Goal: Information Seeking & Learning: Learn about a topic

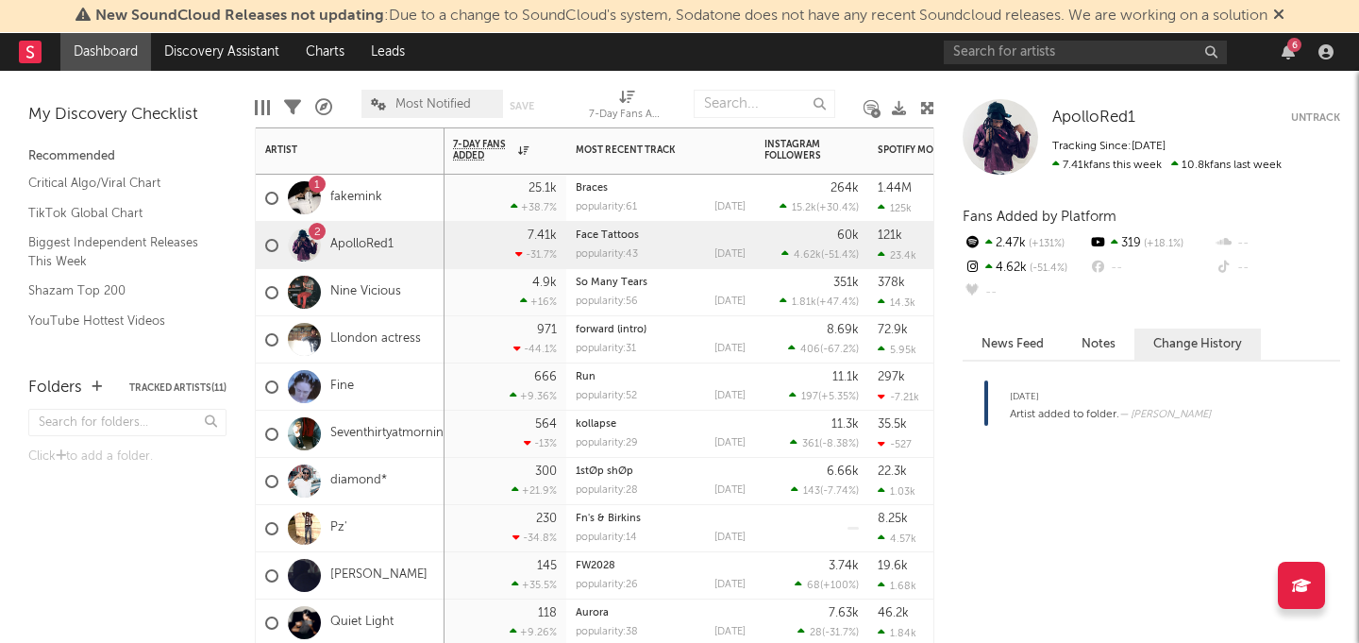
click at [551, 205] on div "+38.7 %" at bounding box center [534, 207] width 46 height 12
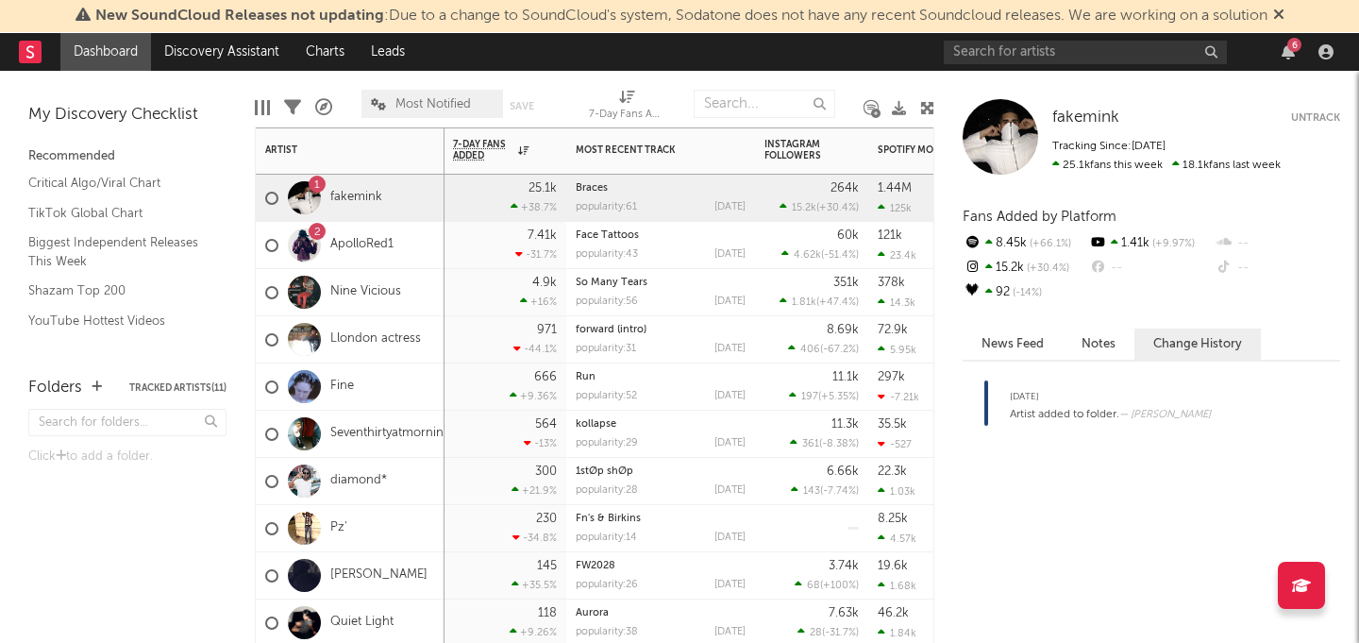
click at [627, 174] on div "Most Recent Track Popularity Released" at bounding box center [660, 150] width 189 height 47
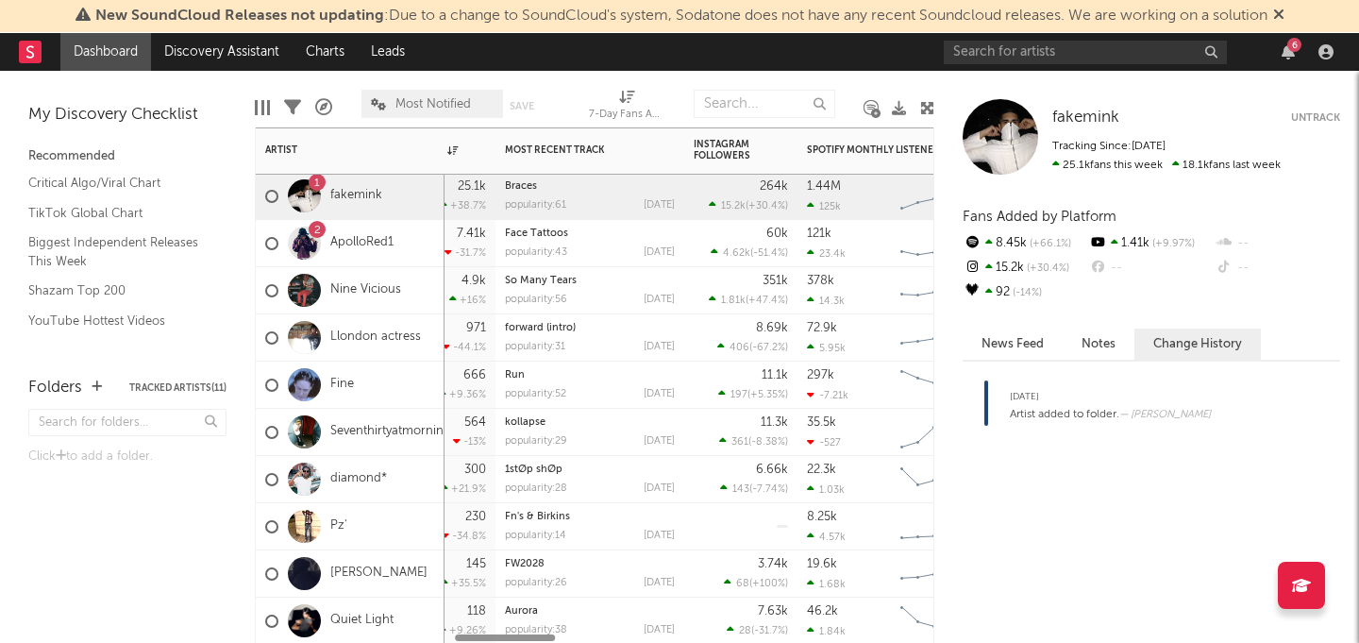
click at [539, 253] on div "popularity: 43" at bounding box center [536, 252] width 62 height 10
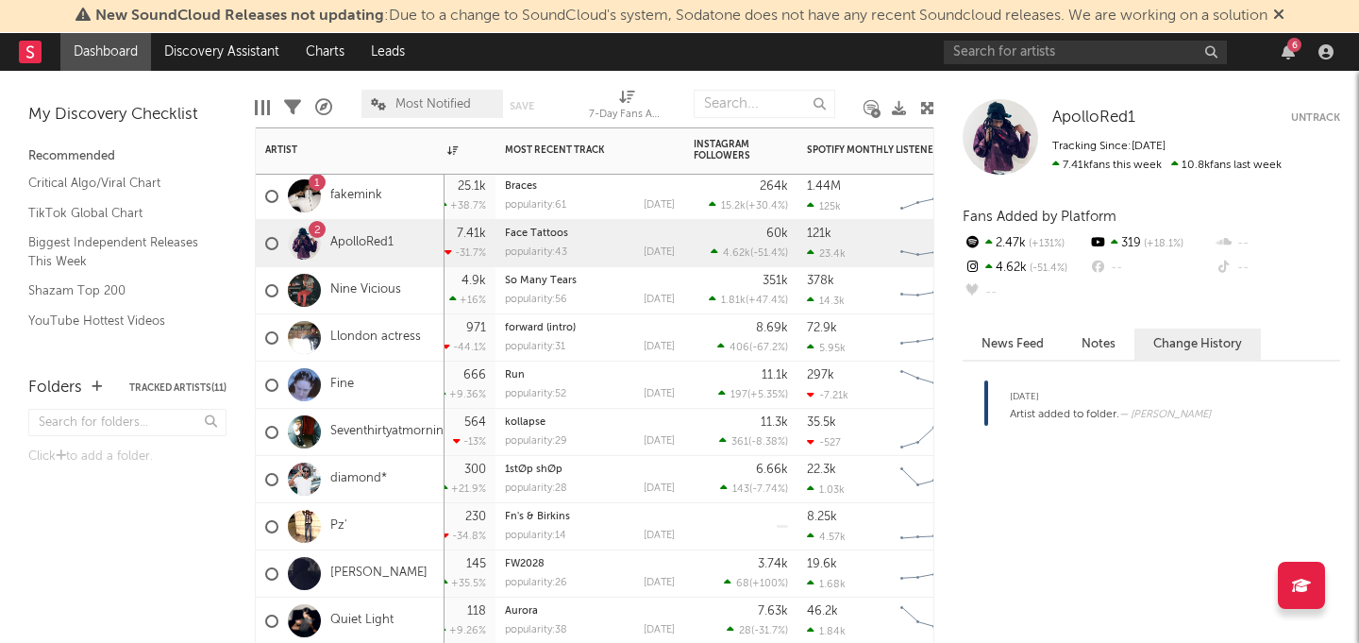
click at [560, 219] on div "Braces popularity: 61 [DATE]" at bounding box center [589, 196] width 189 height 47
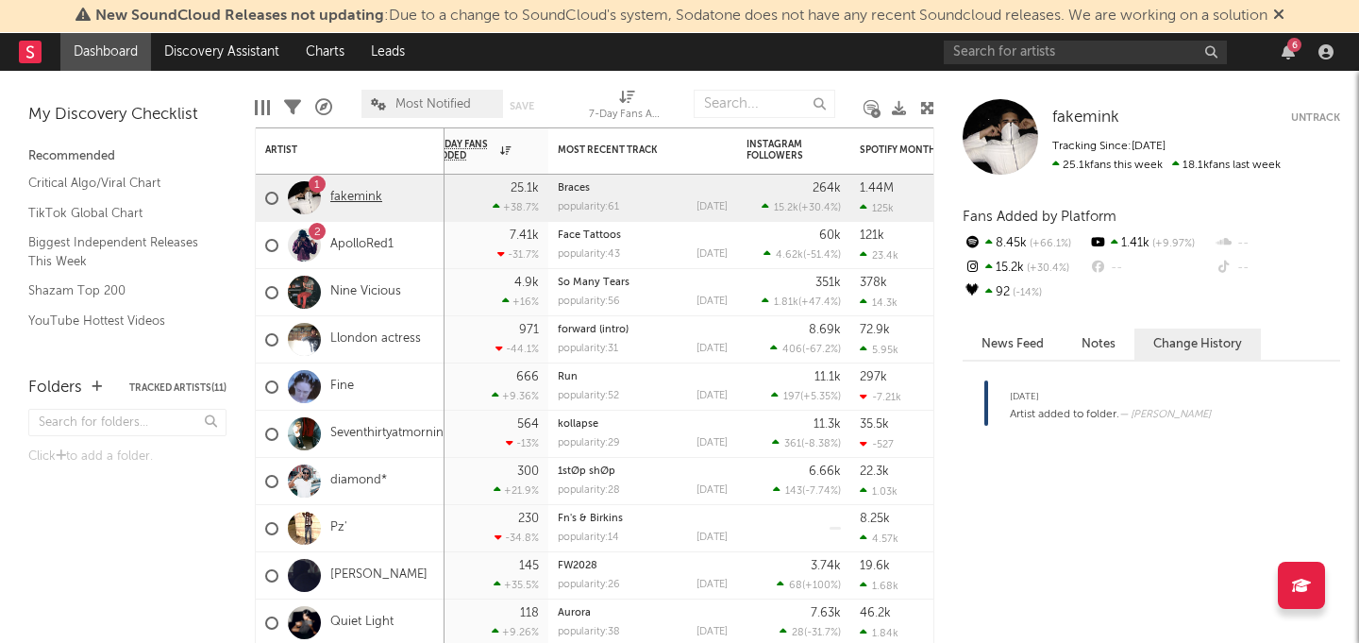
click at [373, 193] on link "fakemink" at bounding box center [356, 198] width 52 height 16
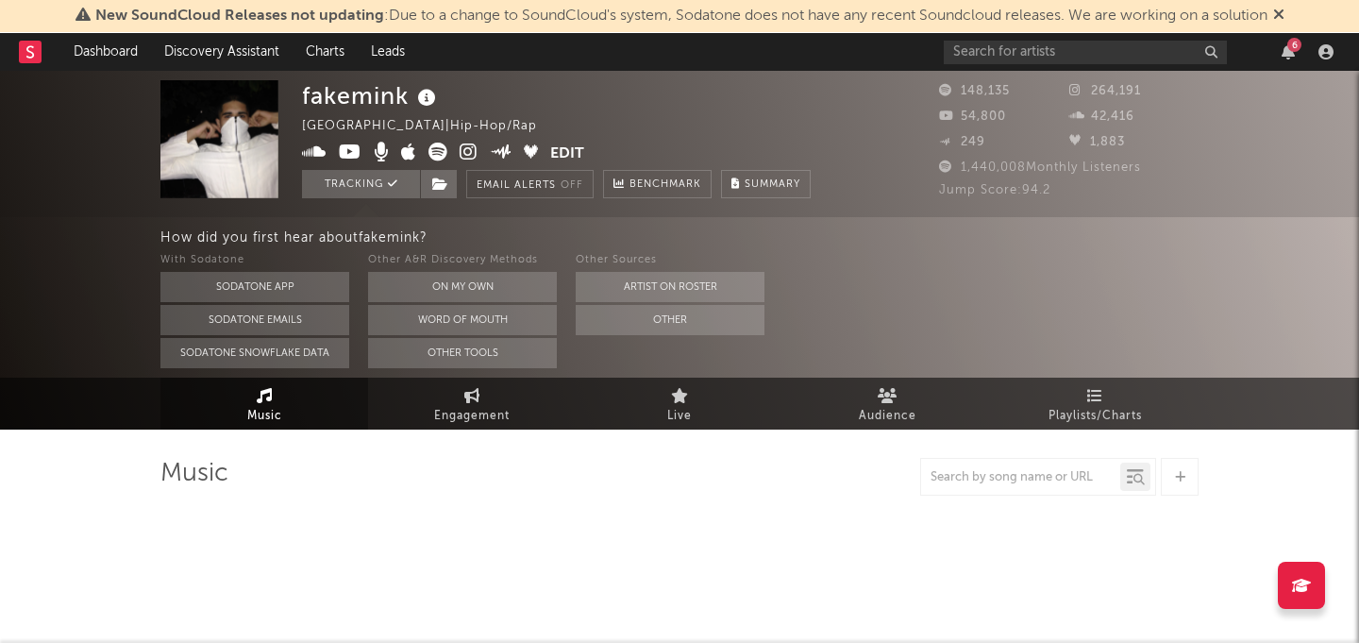
select select "6m"
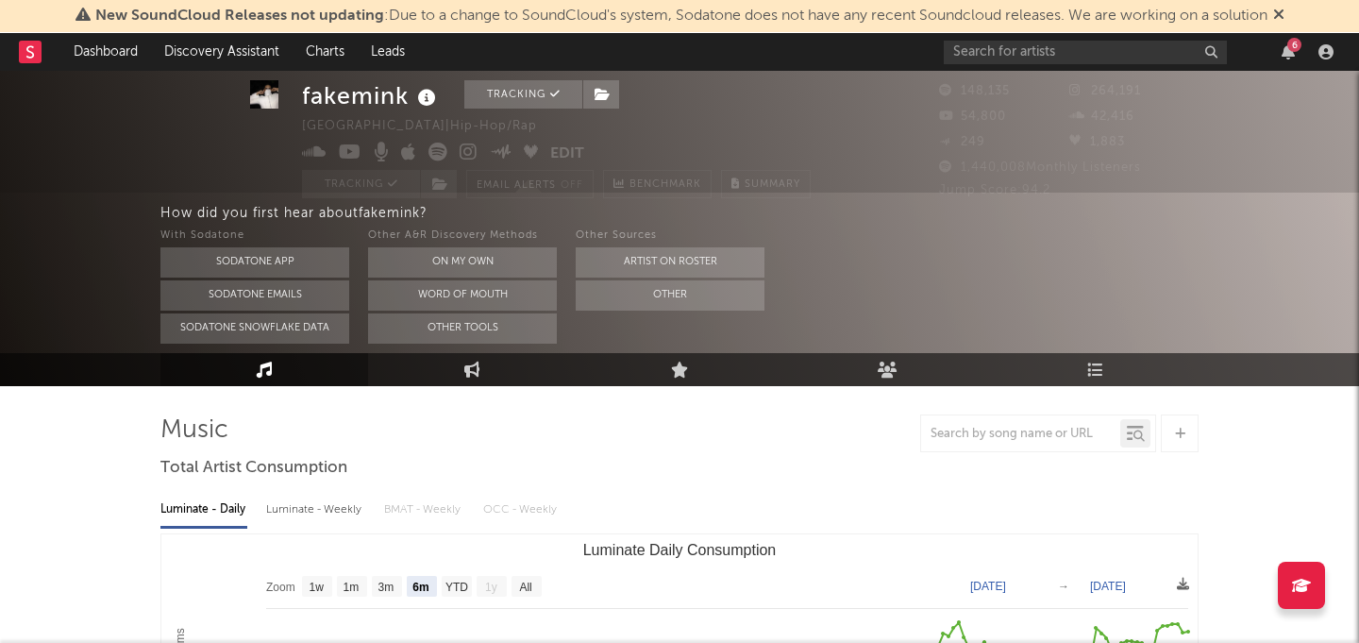
scroll to position [44, 0]
click at [332, 514] on div "Luminate - Weekly" at bounding box center [315, 509] width 99 height 32
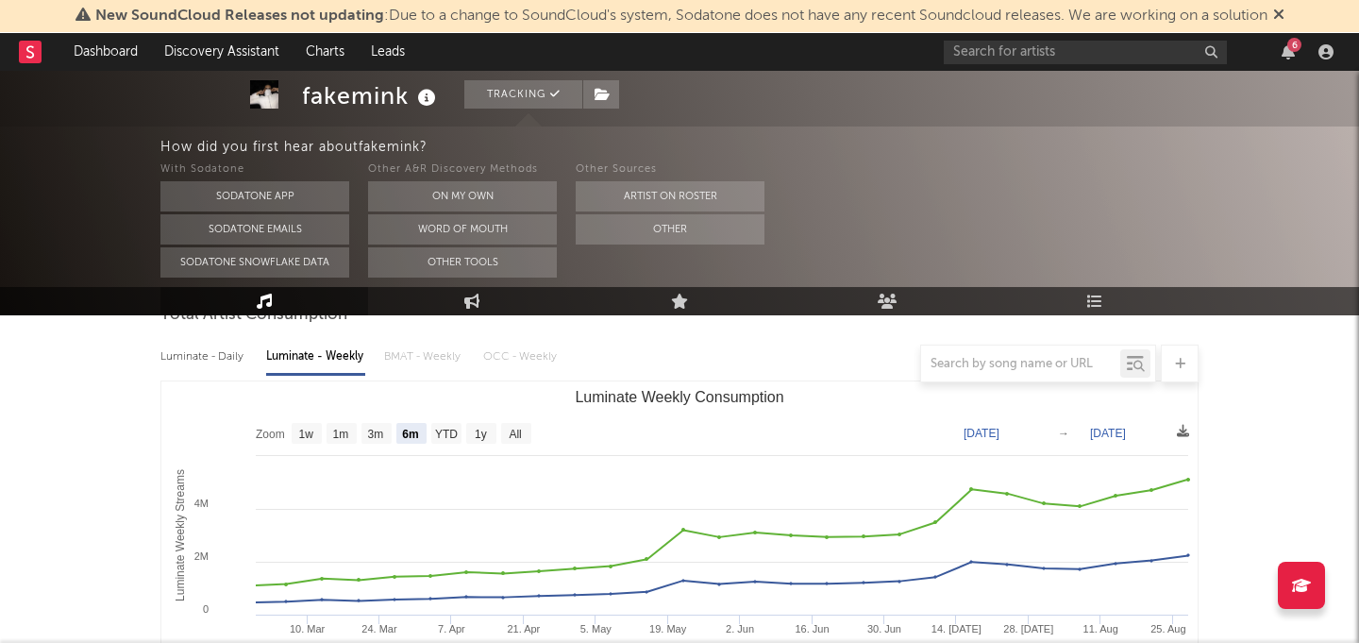
scroll to position [200, 0]
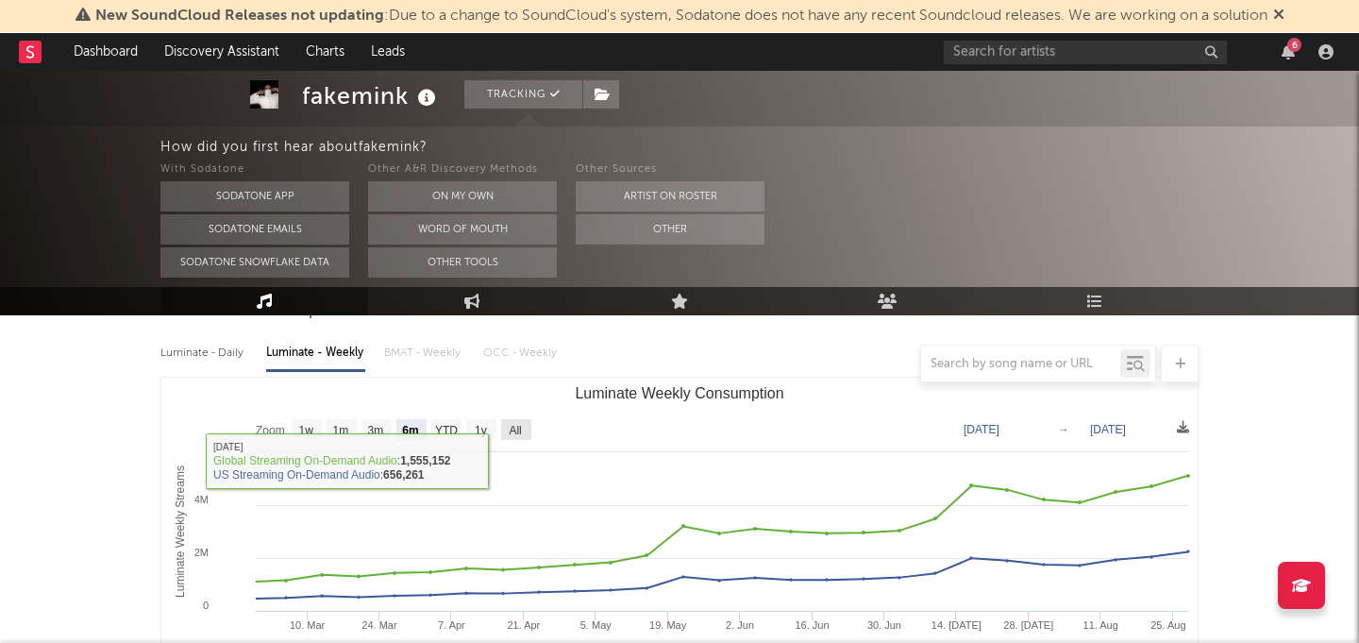
click at [521, 427] on text "All" at bounding box center [515, 430] width 12 height 13
select select "All"
type input "[DATE]"
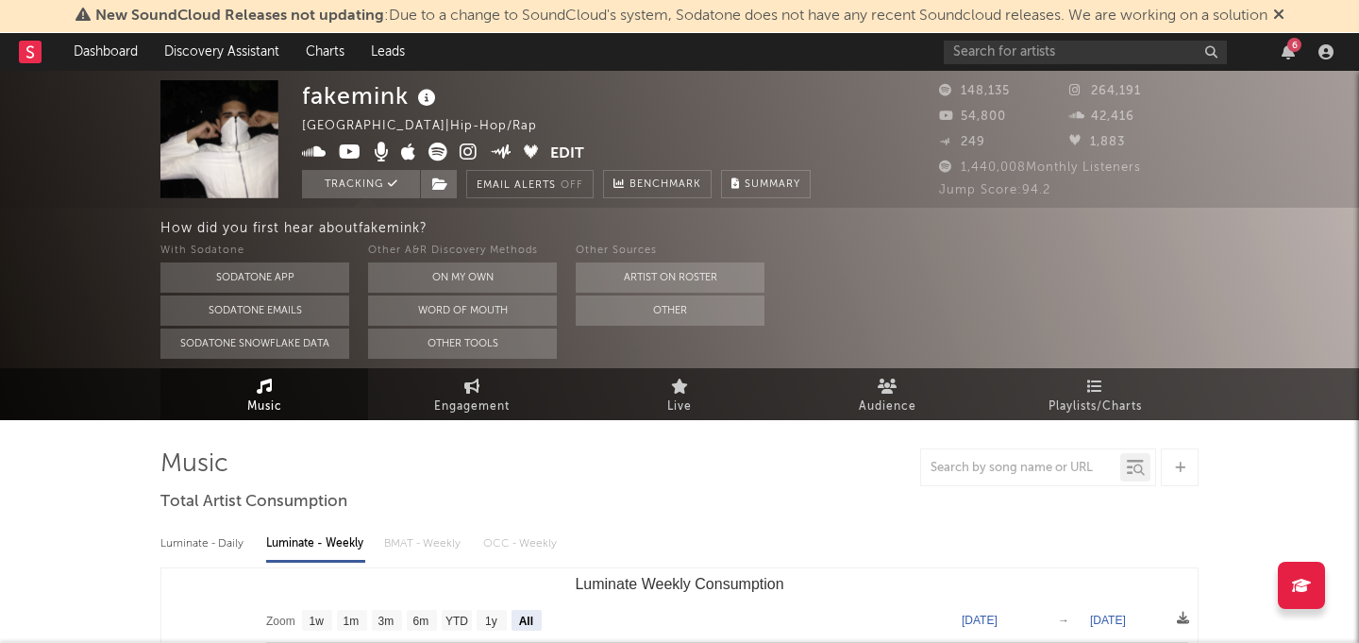
scroll to position [0, 0]
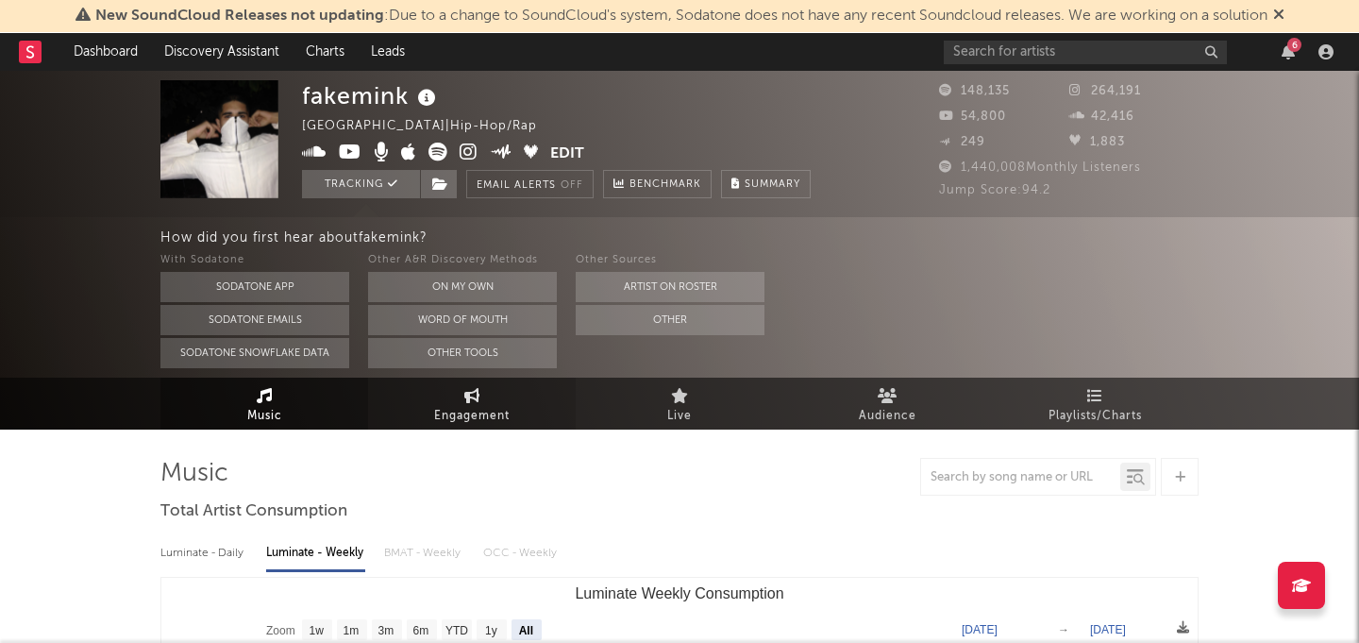
click at [485, 405] on span "Engagement" at bounding box center [471, 416] width 75 height 23
select select "1w"
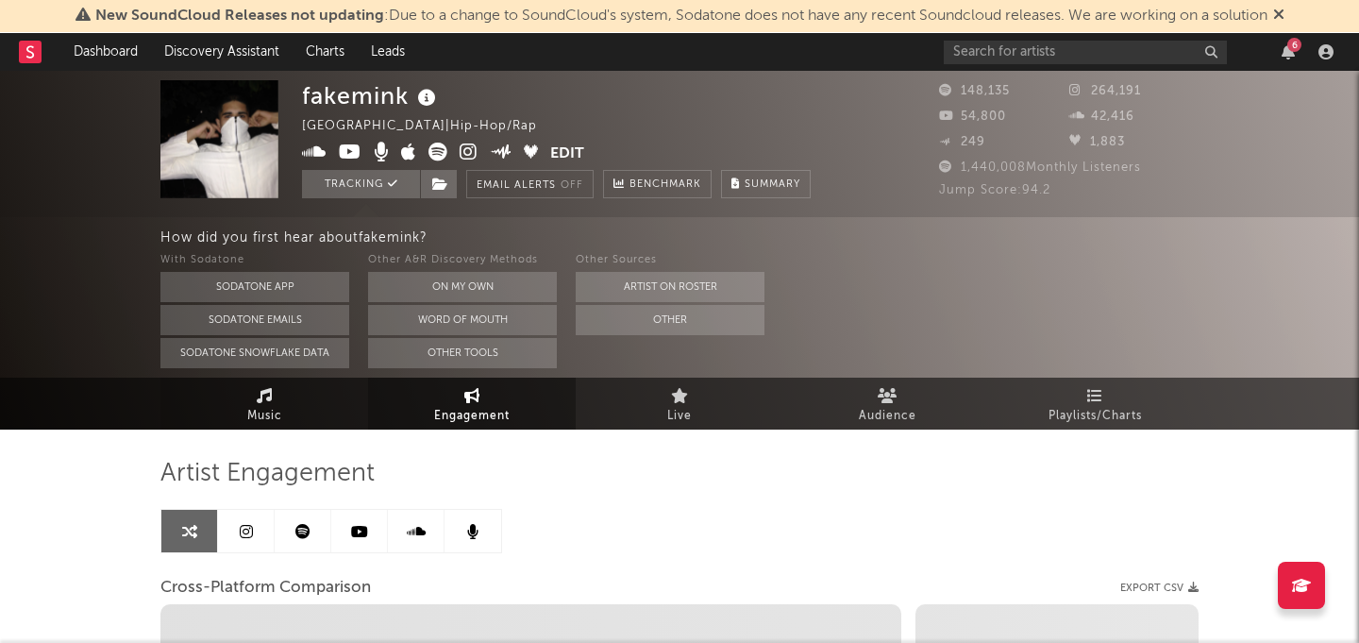
click at [318, 421] on link "Music" at bounding box center [264, 403] width 208 height 52
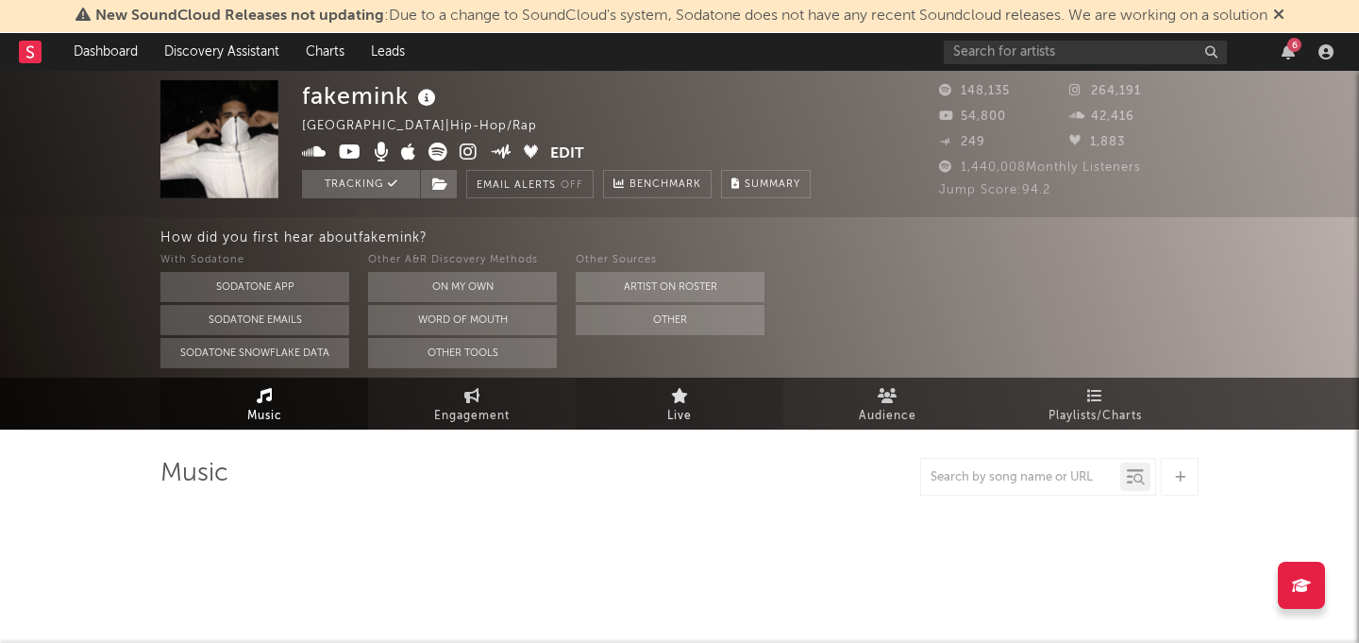
select select "6m"
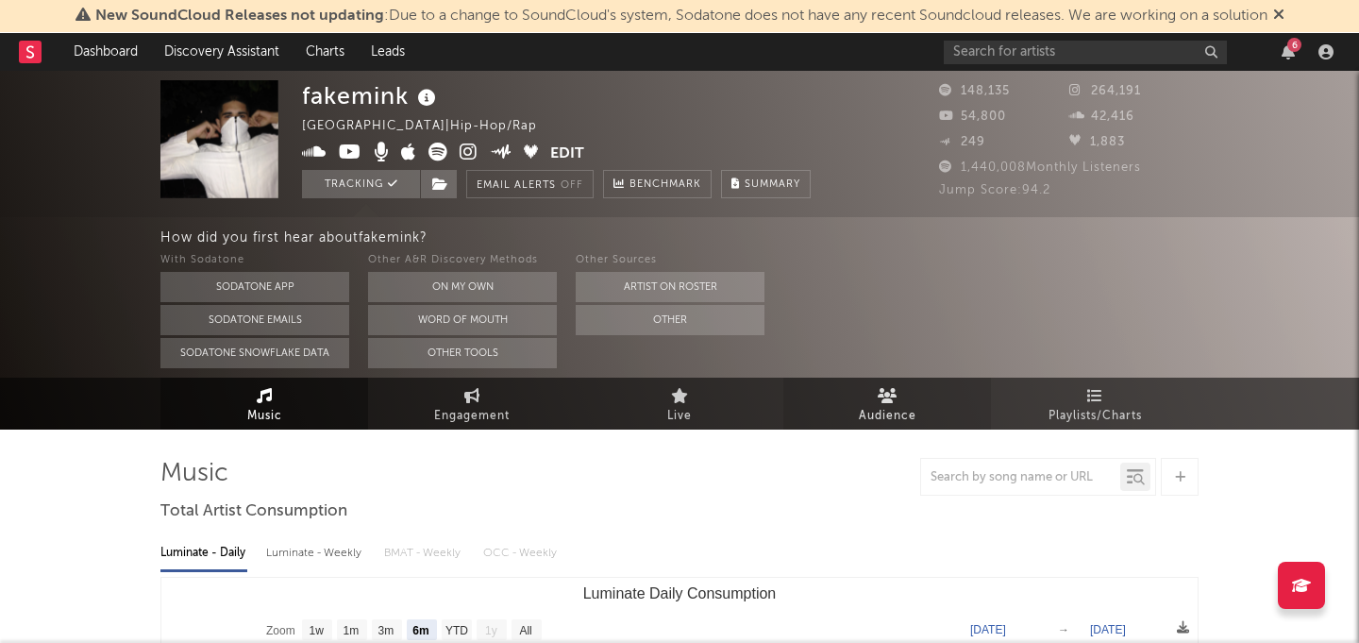
click at [856, 389] on link "Audience" at bounding box center [887, 403] width 208 height 52
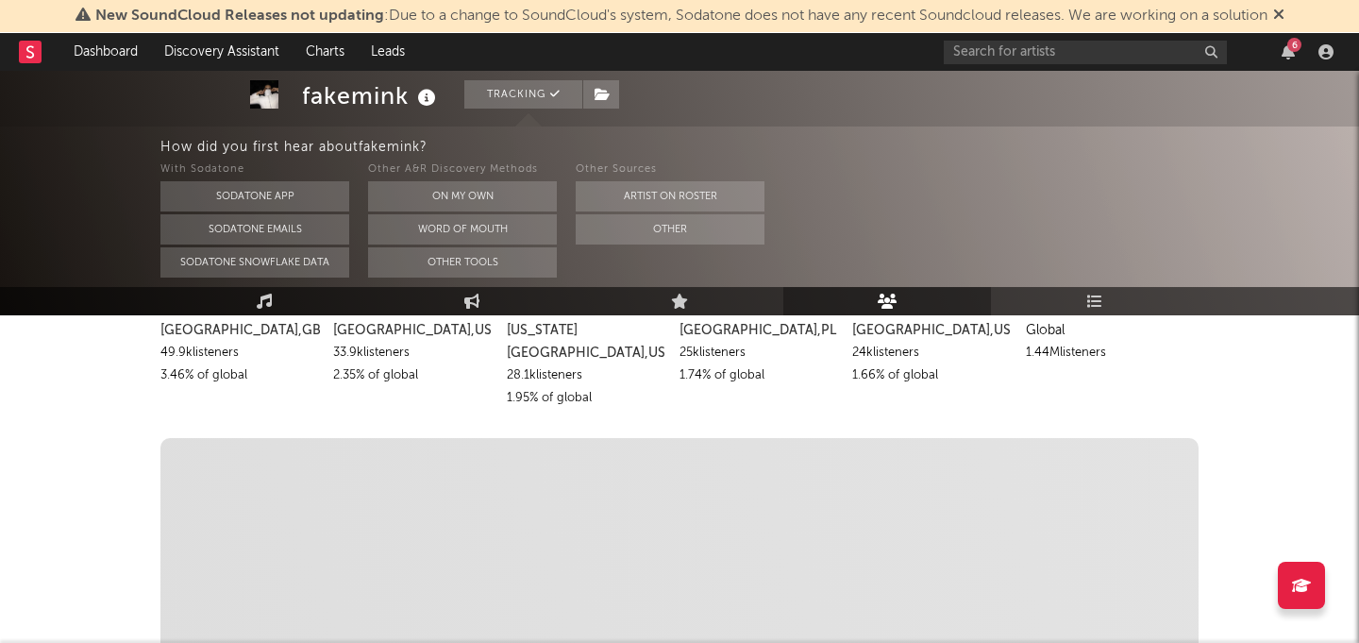
scroll to position [307, 0]
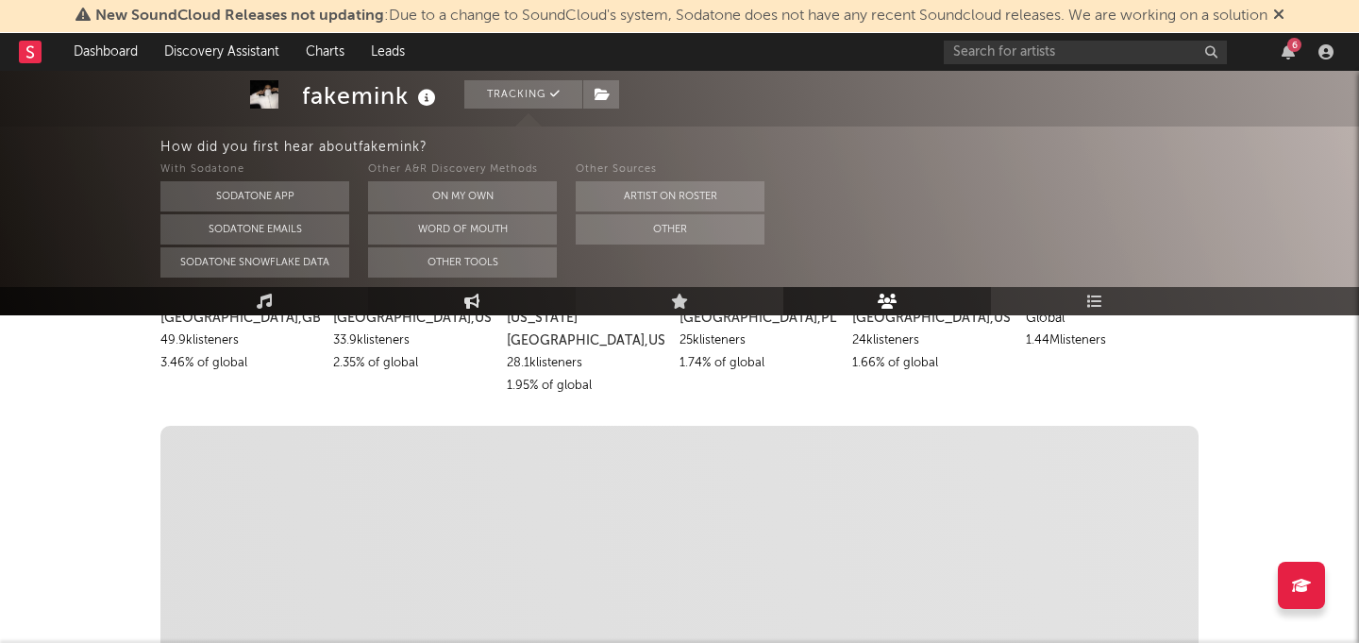
click at [466, 305] on icon at bounding box center [472, 300] width 16 height 15
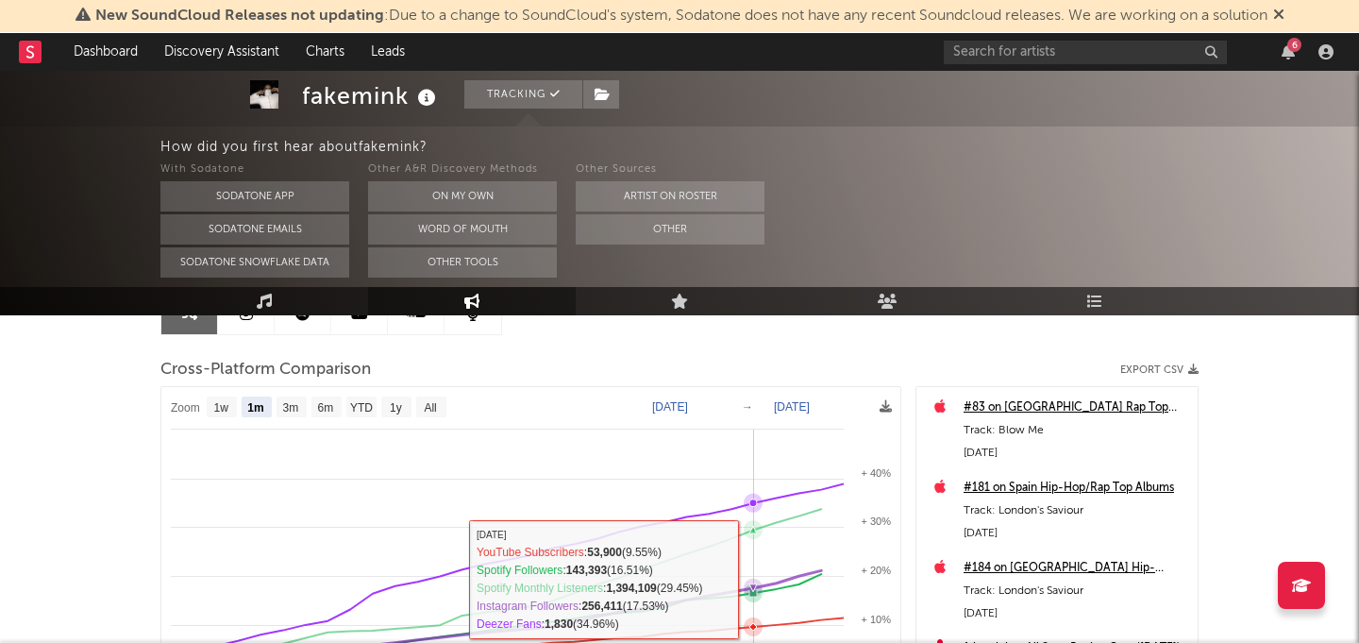
scroll to position [193, 0]
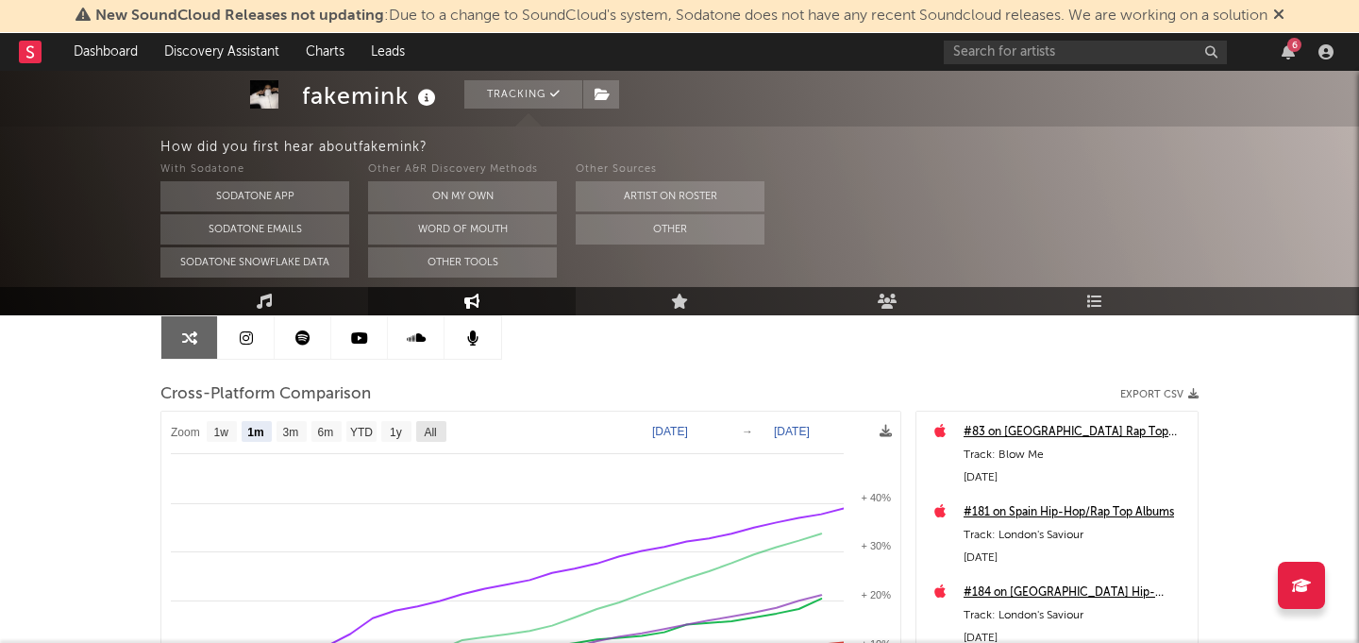
click at [429, 430] on text "All" at bounding box center [430, 432] width 12 height 13
select select "All"
type input "[DATE]"
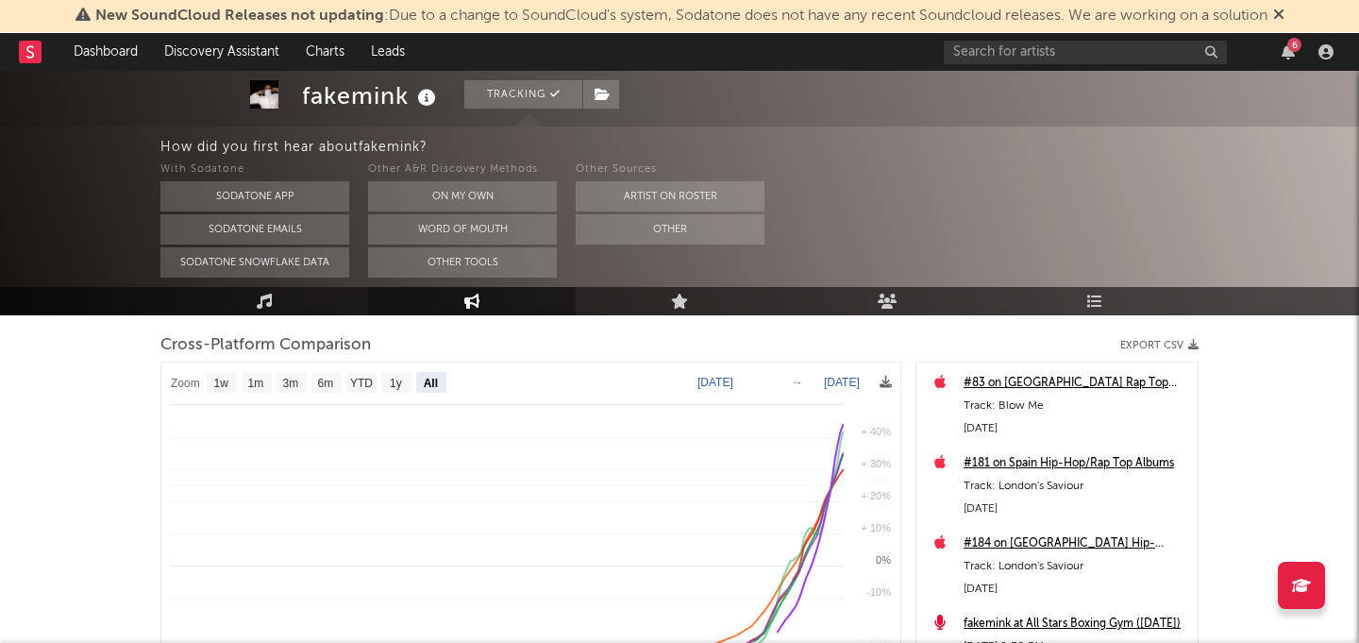
select select "All"
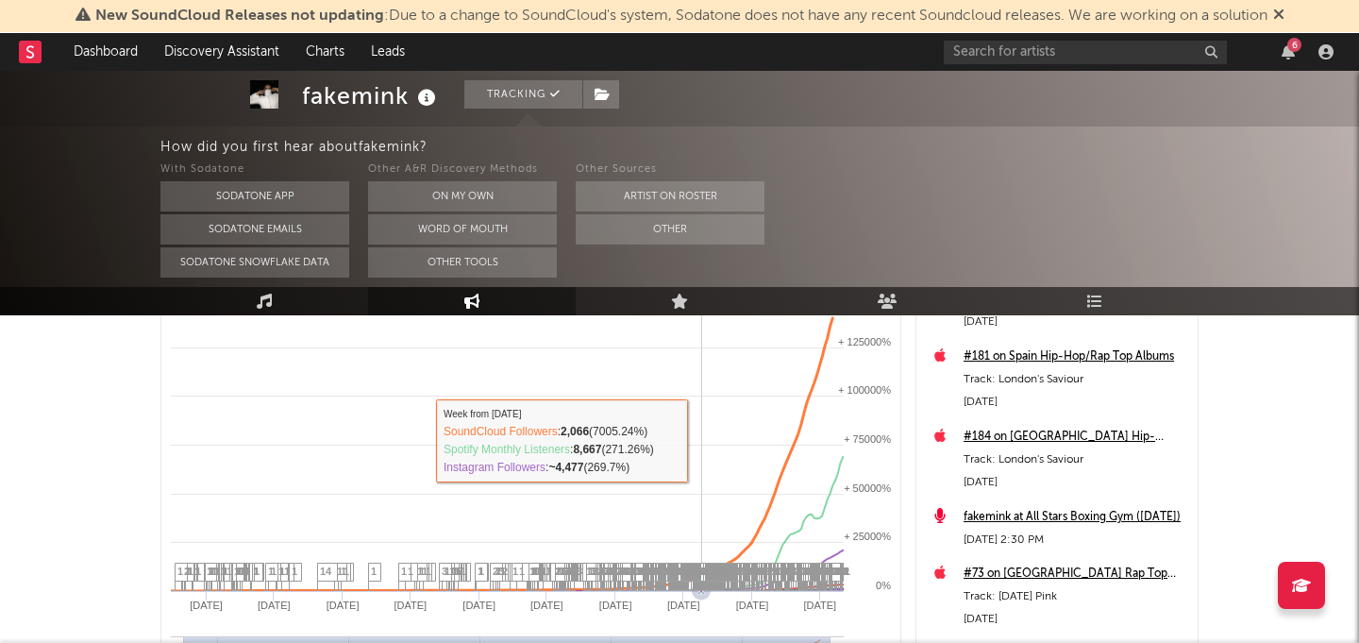
scroll to position [351, 0]
